Goal: Find specific page/section: Find specific page/section

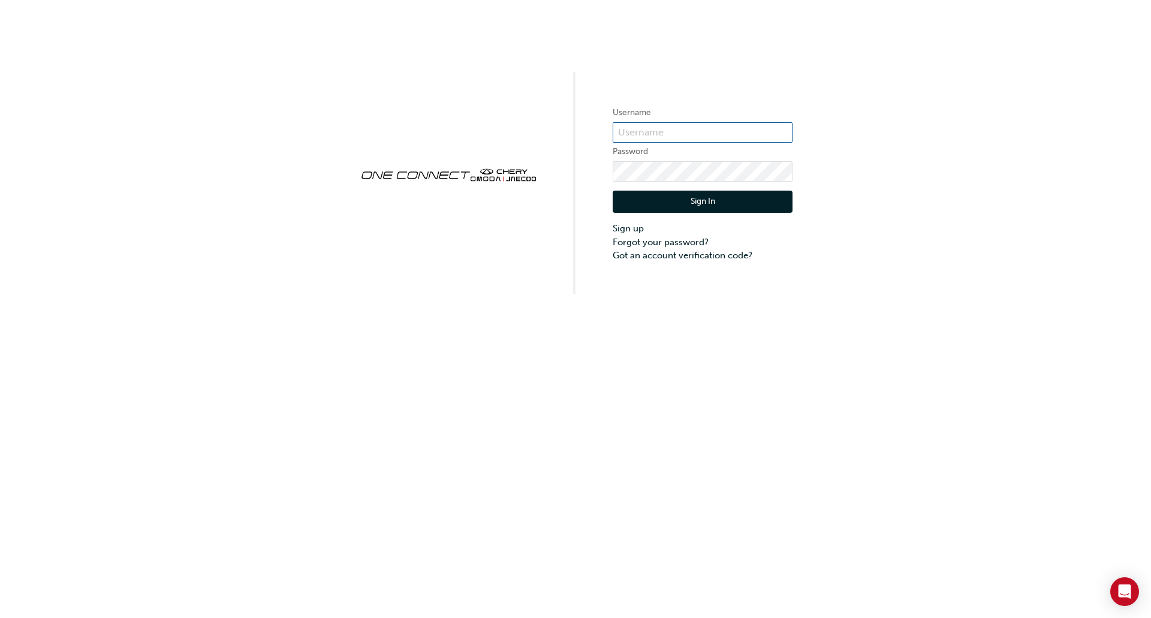
click at [665, 131] on input "text" at bounding box center [703, 132] width 180 height 20
type input "OJAU003"
click at [693, 191] on button "Sign In" at bounding box center [703, 202] width 180 height 23
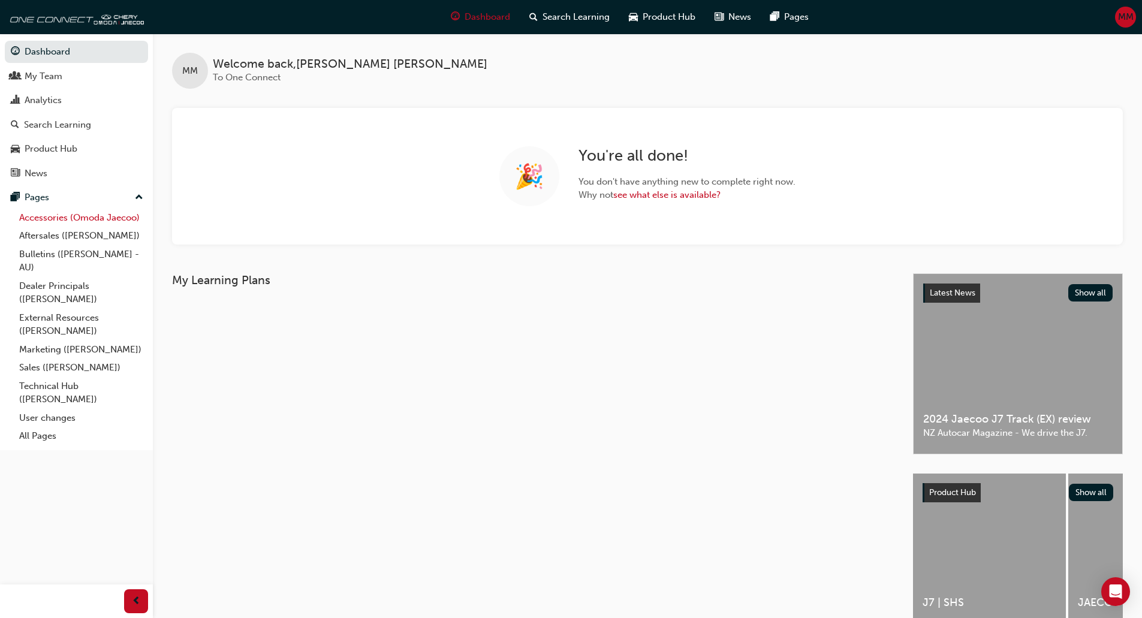
click at [58, 219] on link "Accessories (Omoda Jaecoo)" at bounding box center [81, 218] width 134 height 19
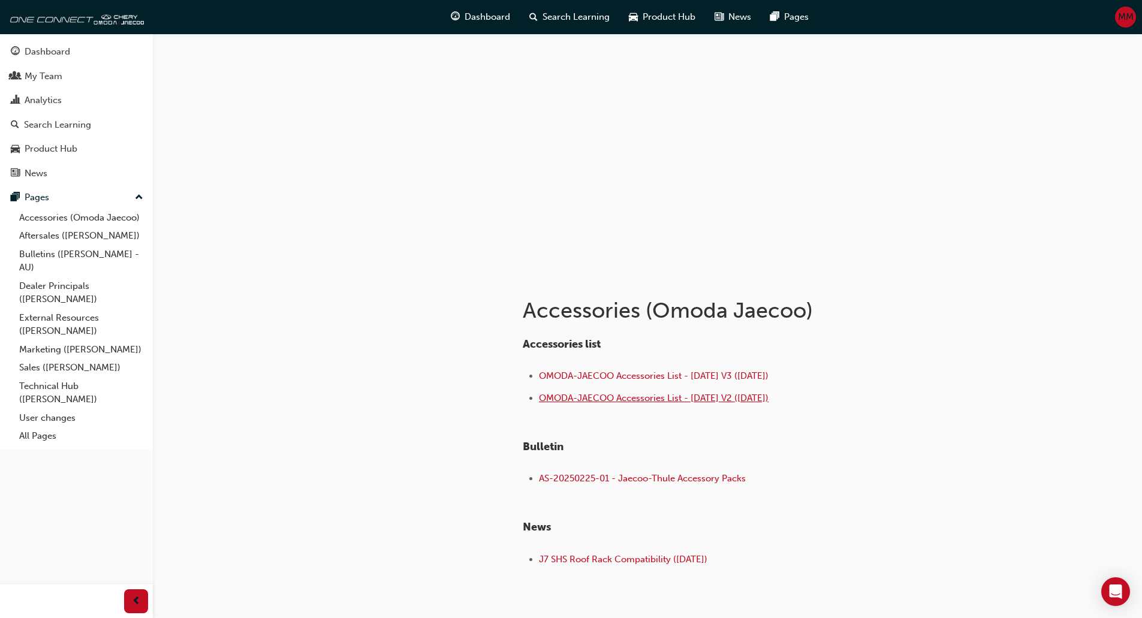
click at [667, 400] on span "OMODA-JAECOO Accessories List - [DATE] V2 ([DATE])" at bounding box center [654, 398] width 230 height 11
